Goal: Find specific page/section: Find specific page/section

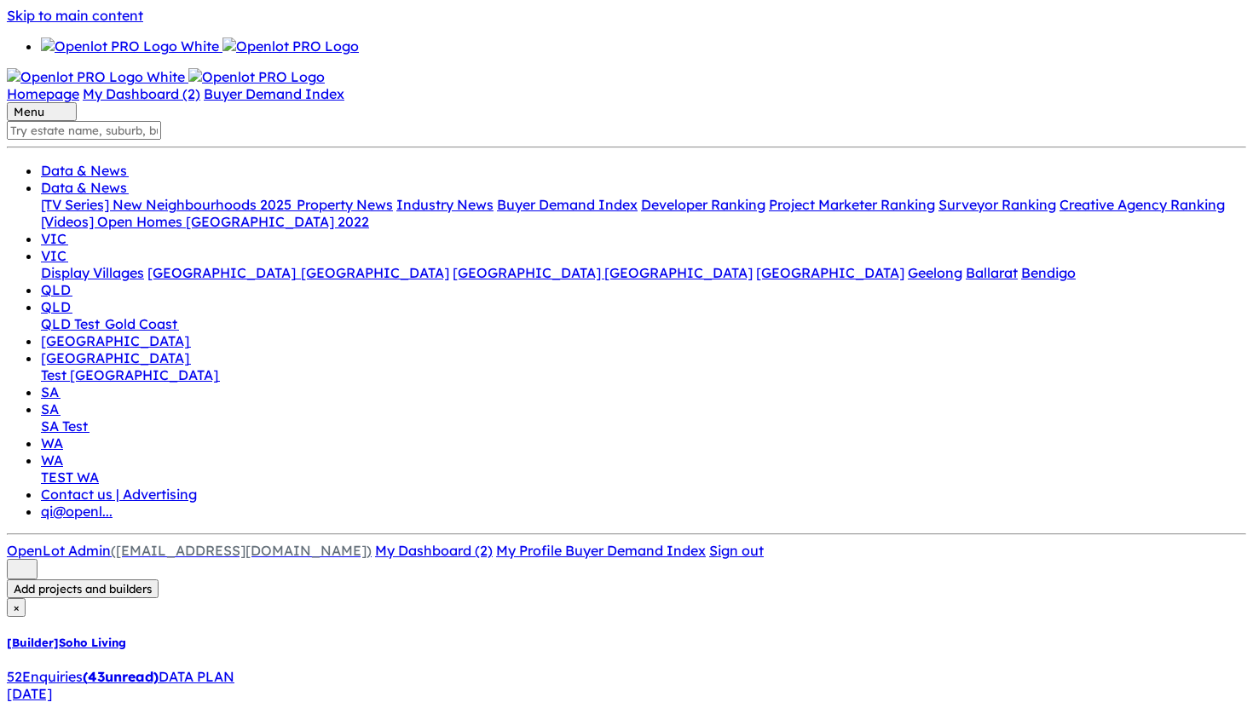
drag, startPoint x: 611, startPoint y: 211, endPoint x: 596, endPoint y: 211, distance: 14.5
